Goal: Check status: Check status

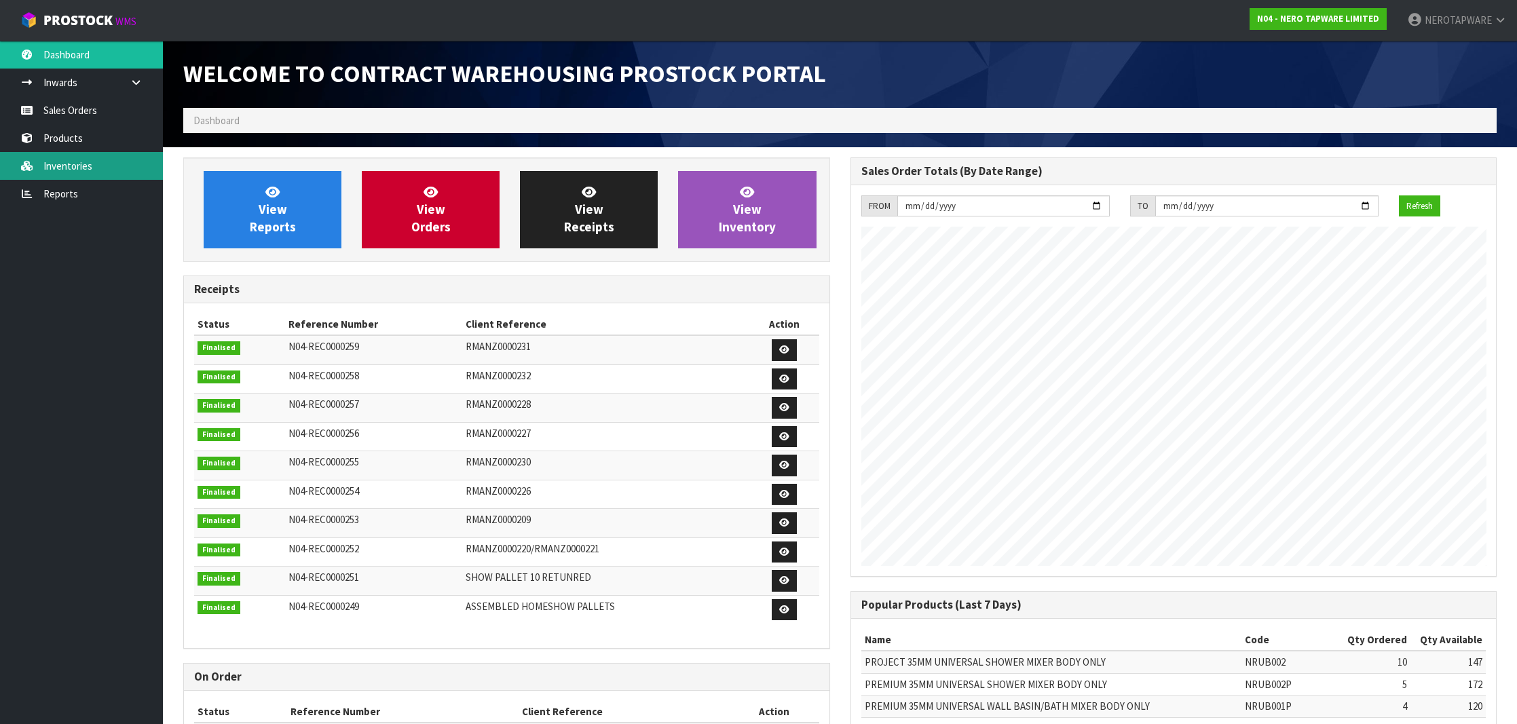
scroll to position [749, 666]
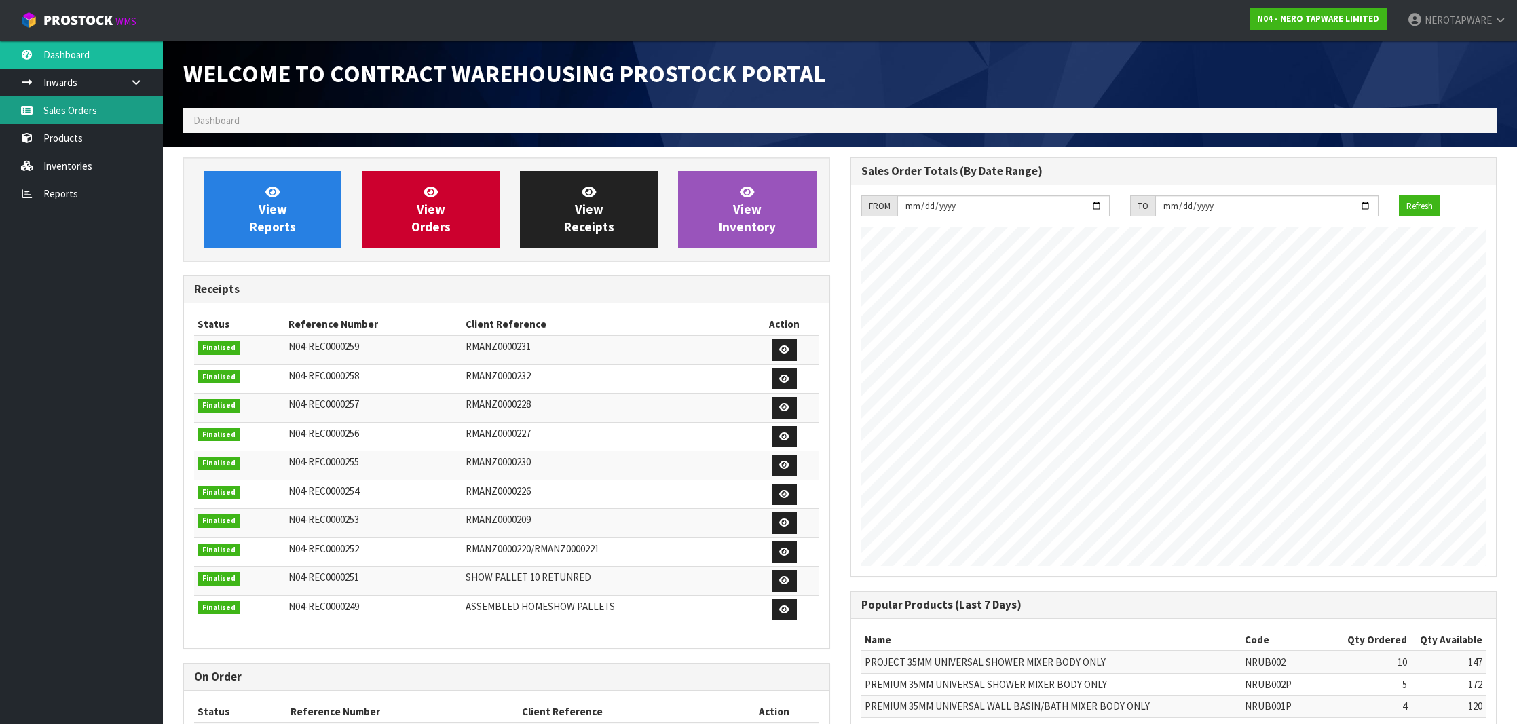
click at [66, 119] on link "Sales Orders" at bounding box center [81, 110] width 163 height 28
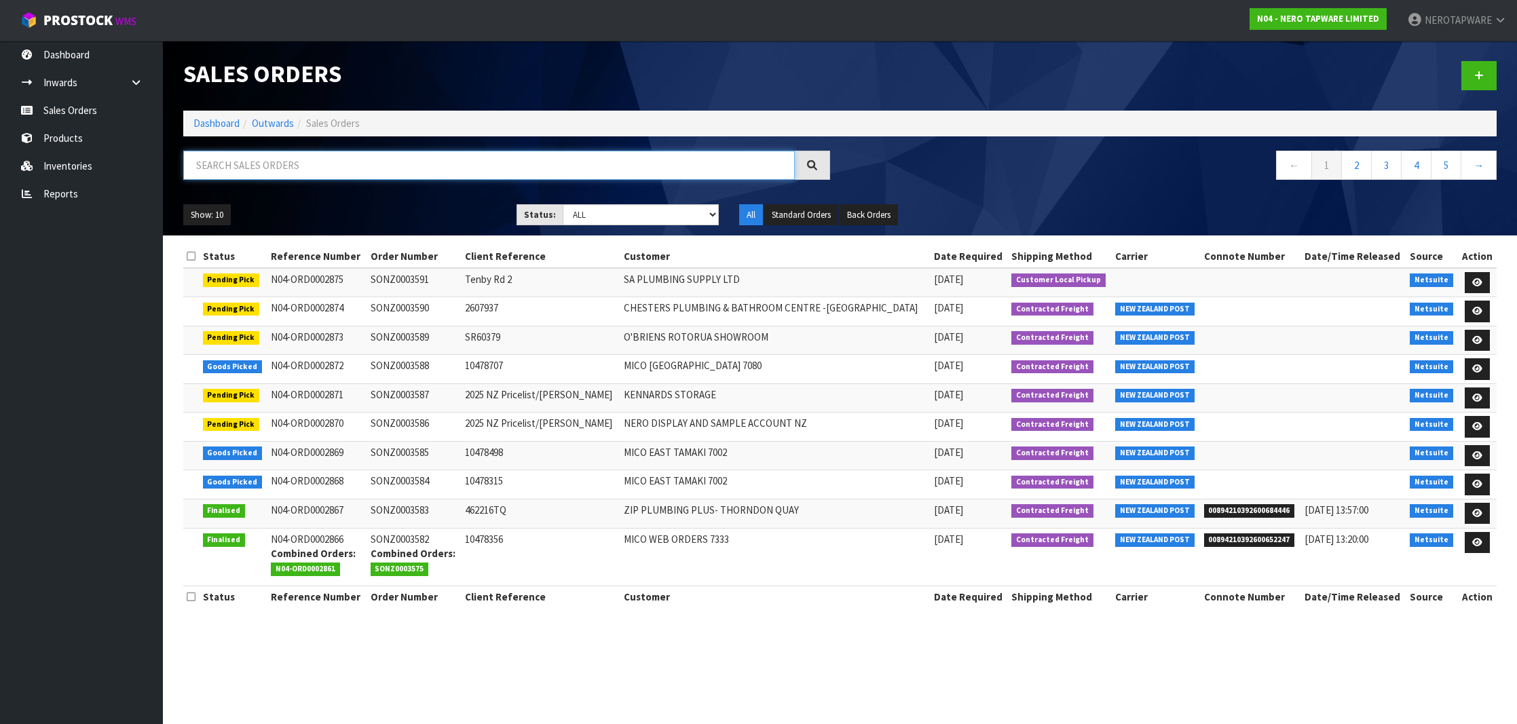
click at [290, 166] on input "text" at bounding box center [489, 165] width 612 height 29
paste input "SONZ0003534"
type input "SONZ0003534"
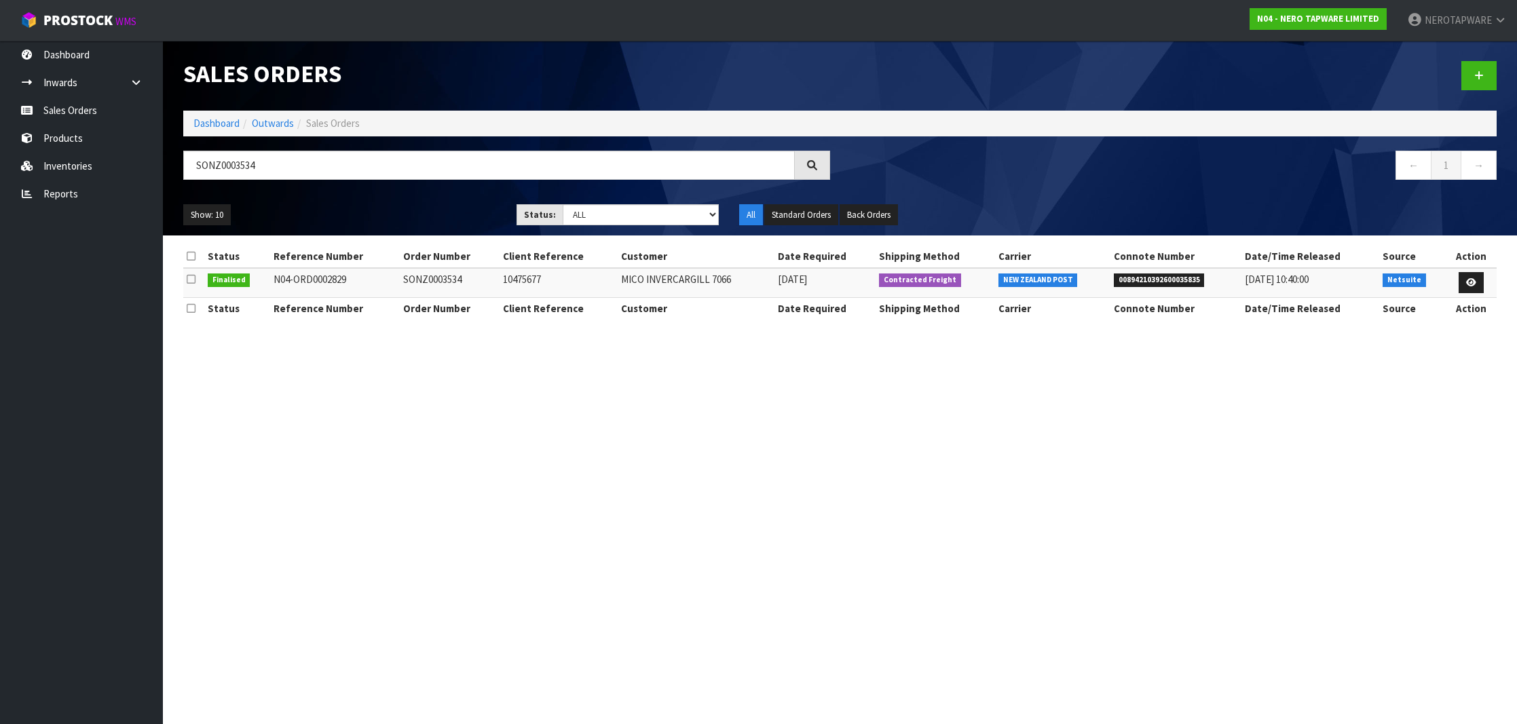
click at [1208, 276] on li "00894210392600035835" at bounding box center [1176, 279] width 124 height 14
click at [1184, 280] on span "00894210392600035835" at bounding box center [1159, 281] width 91 height 14
copy span "00894210392600035835"
click at [77, 116] on link "Sales Orders" at bounding box center [81, 110] width 163 height 28
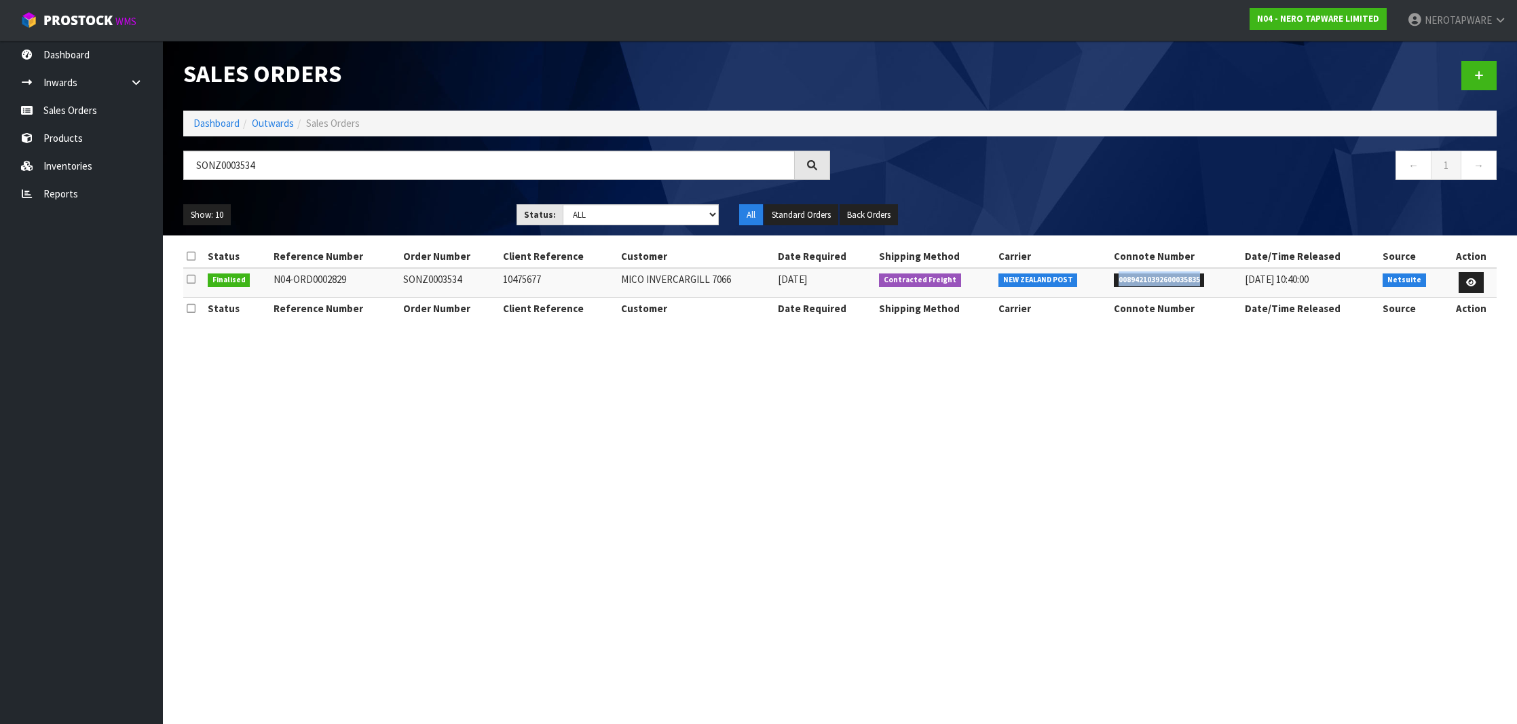
scroll to position [1, 0]
click at [237, 166] on input "SONZ0003534" at bounding box center [489, 165] width 612 height 29
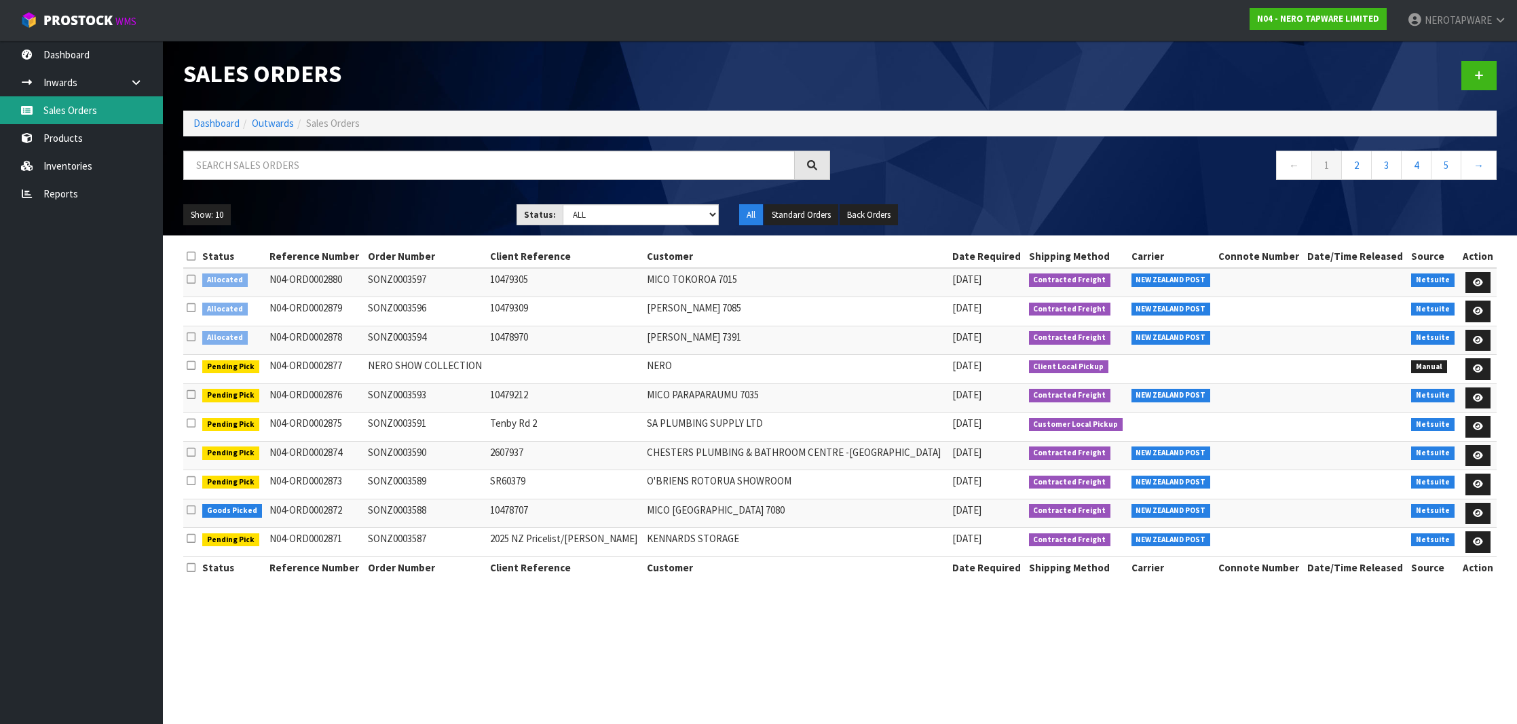
click at [68, 119] on link "Sales Orders" at bounding box center [81, 110] width 163 height 28
